Goal: Check status: Check status

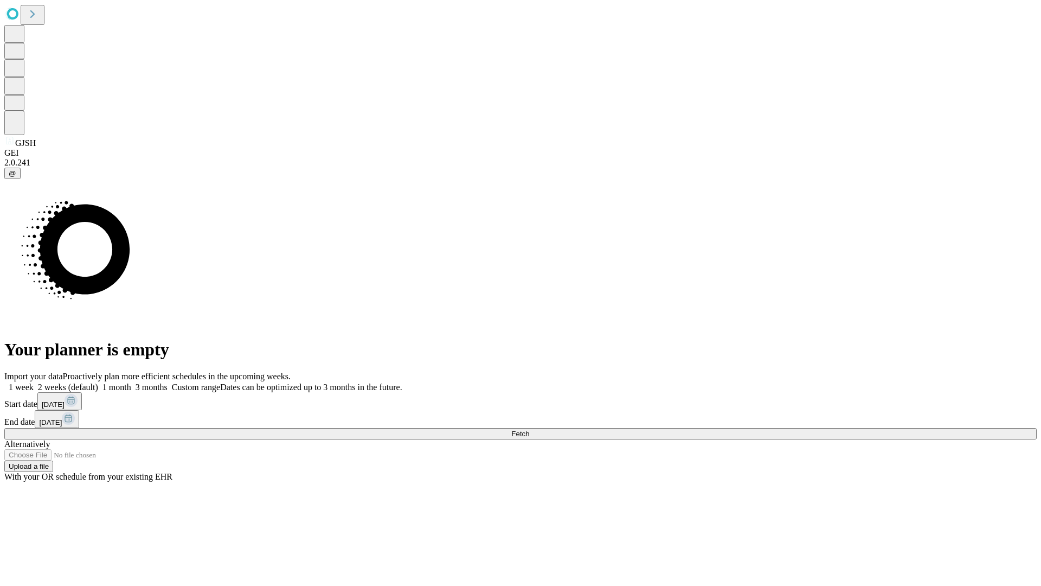
click at [529, 429] on span "Fetch" at bounding box center [520, 433] width 18 height 8
